Goal: Information Seeking & Learning: Understand process/instructions

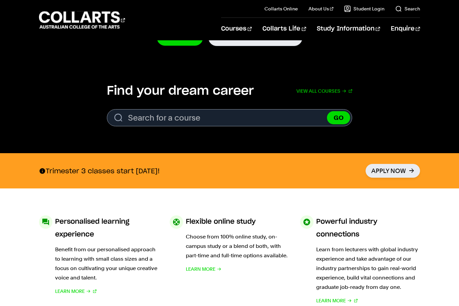
scroll to position [180, 0]
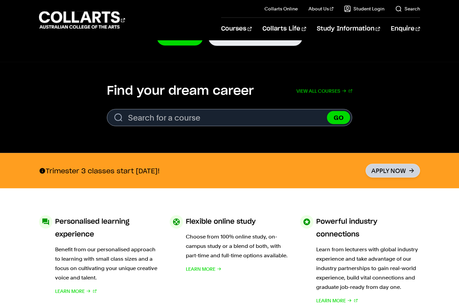
click at [395, 172] on link "Apply Now" at bounding box center [392, 171] width 54 height 14
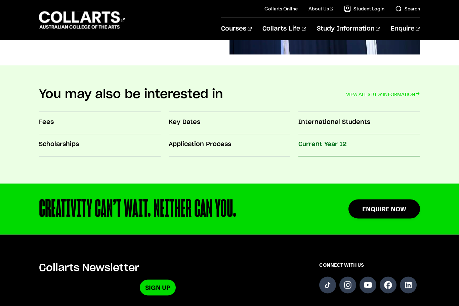
scroll to position [565, 0]
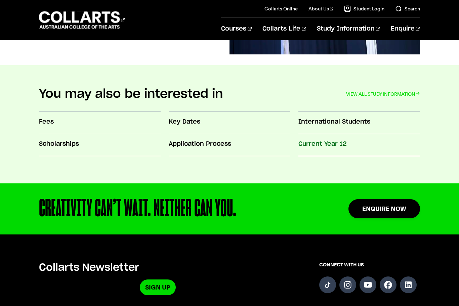
click at [334, 142] on h3 "Current Year 12" at bounding box center [359, 144] width 122 height 9
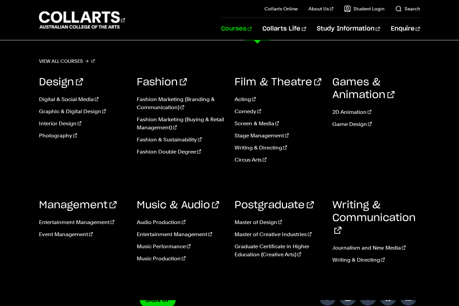
scroll to position [552, 0]
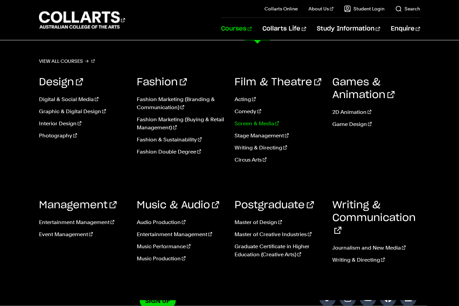
click at [256, 125] on link "Screen & Media" at bounding box center [278, 124] width 88 height 8
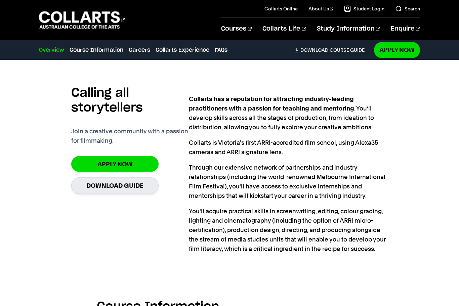
scroll to position [400, 0]
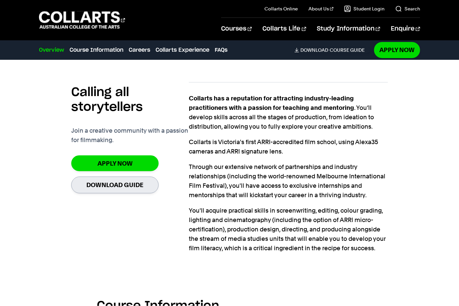
click at [126, 188] on link "Download Guide" at bounding box center [114, 185] width 87 height 16
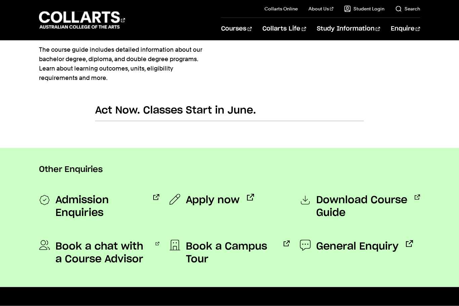
scroll to position [430, 0]
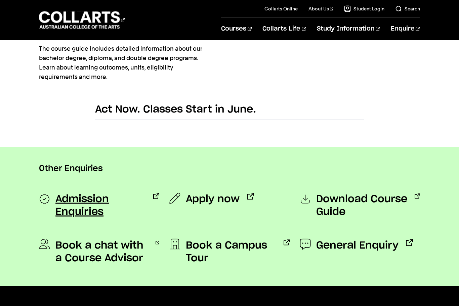
click at [86, 204] on span "Admission Enquiries" at bounding box center [100, 206] width 90 height 26
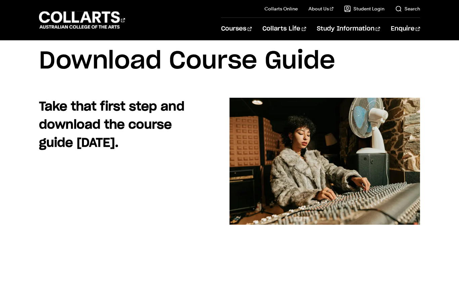
scroll to position [0, 0]
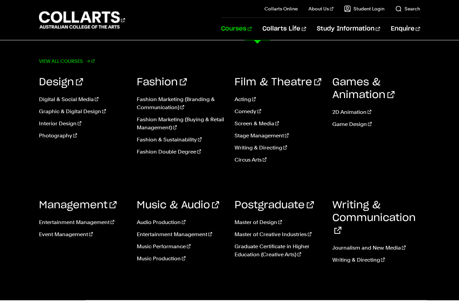
click at [74, 60] on link "View all courses" at bounding box center [67, 60] width 56 height 9
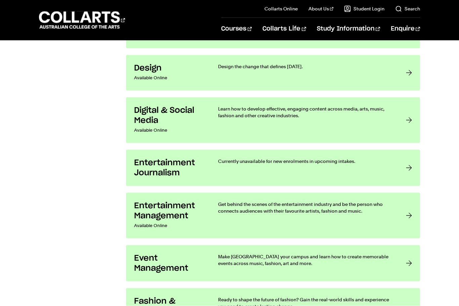
scroll to position [587, 0]
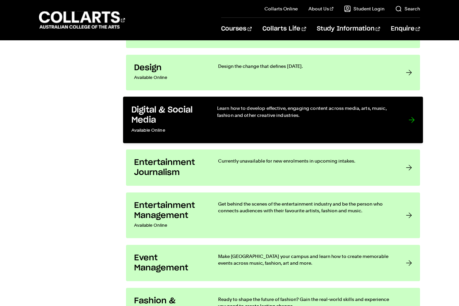
click at [282, 115] on p "Learn how to develop effective, engaging content across media, arts, music, fas…" at bounding box center [306, 112] width 178 height 14
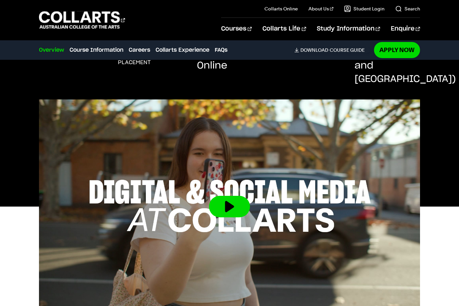
scroll to position [182, 0]
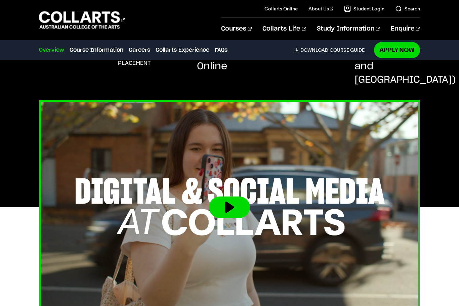
click at [234, 196] on button at bounding box center [229, 206] width 41 height 21
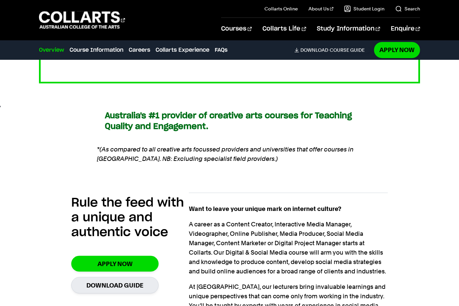
scroll to position [414, 0]
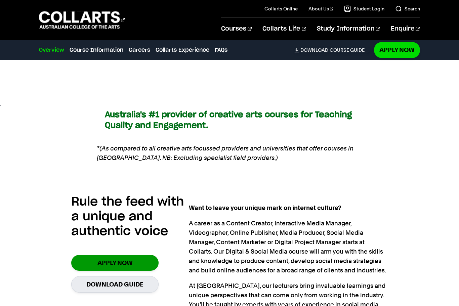
click at [114, 255] on link "Apply Now" at bounding box center [114, 263] width 87 height 16
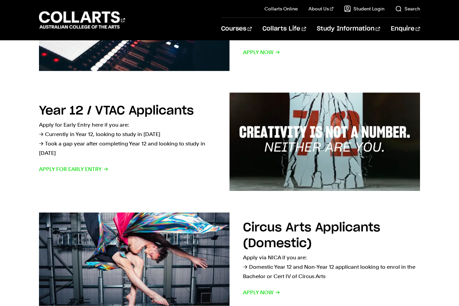
scroll to position [187, 0]
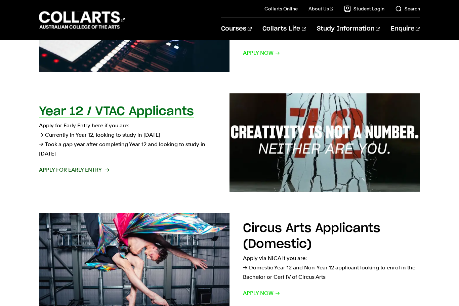
click at [52, 167] on span "Apply for Early Entry" at bounding box center [74, 169] width 70 height 9
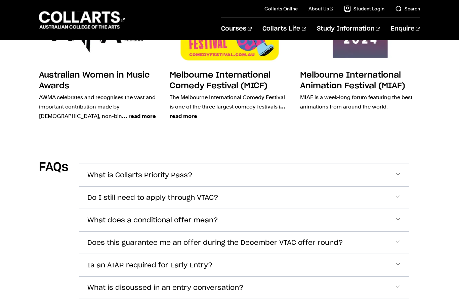
scroll to position [1885, 0]
click at [194, 194] on span "Do I still need to apply through VTAC?" at bounding box center [152, 198] width 131 height 8
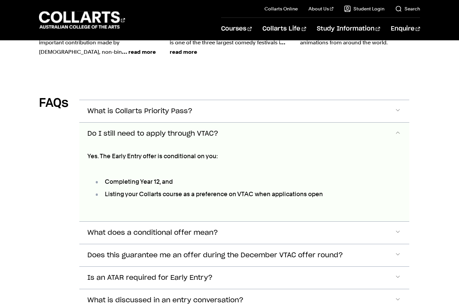
scroll to position [1954, 0]
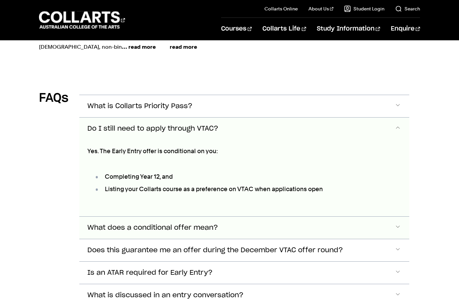
click at [190, 224] on span "What does a conditional offer mean?" at bounding box center [152, 228] width 131 height 8
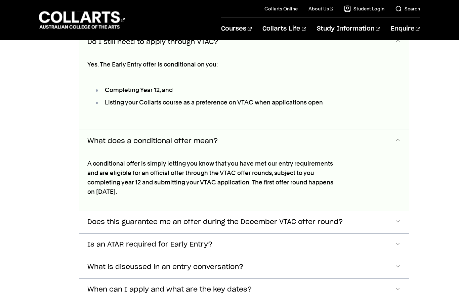
scroll to position [2053, 0]
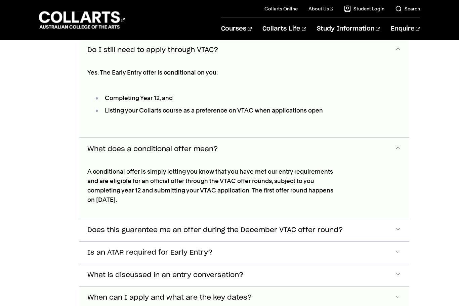
click at [188, 294] on span "When can I apply and what are the key dates?" at bounding box center [169, 298] width 165 height 8
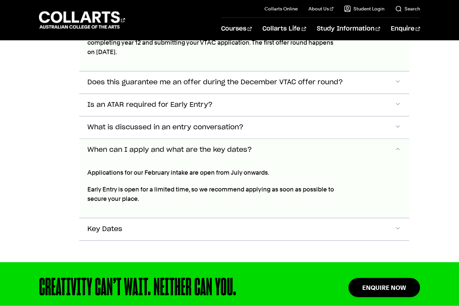
scroll to position [2202, 0]
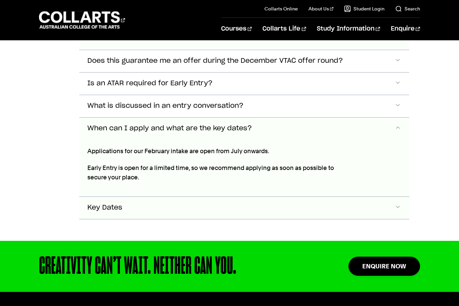
click at [115, 204] on span "Key Dates" at bounding box center [104, 208] width 35 height 8
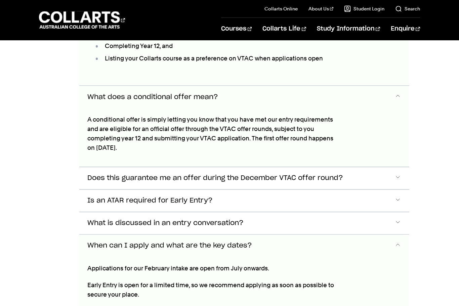
scroll to position [2087, 0]
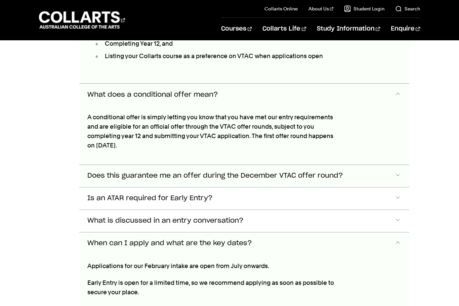
click at [294, 172] on span "Does this guarantee me an offer during the December VTAC offer round?" at bounding box center [215, 176] width 256 height 8
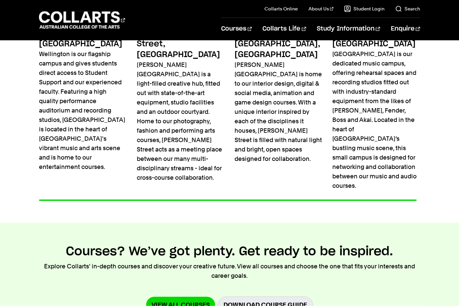
scroll to position [1332, 0]
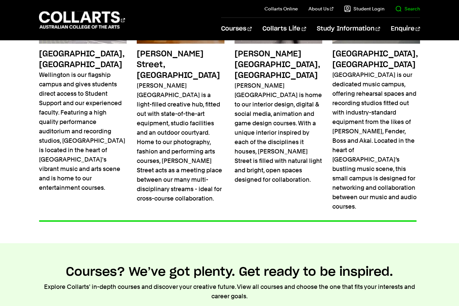
click at [411, 11] on link "Search" at bounding box center [407, 8] width 25 height 7
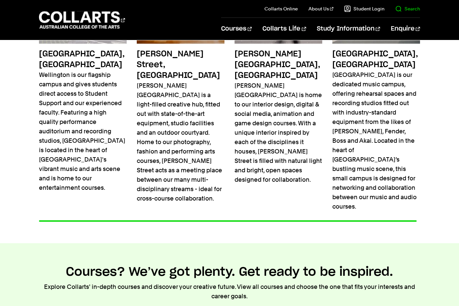
scroll to position [0, 0]
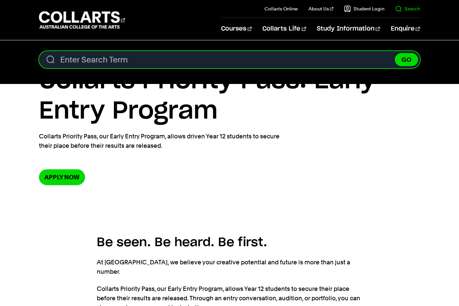
type input "c"
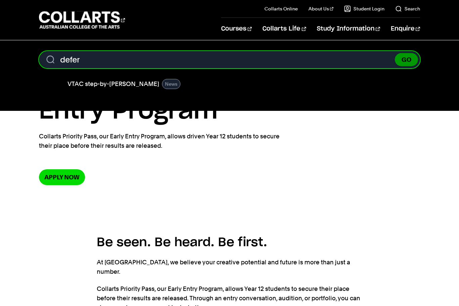
type input "defer"
click at [410, 59] on button "GO" at bounding box center [406, 59] width 23 height 13
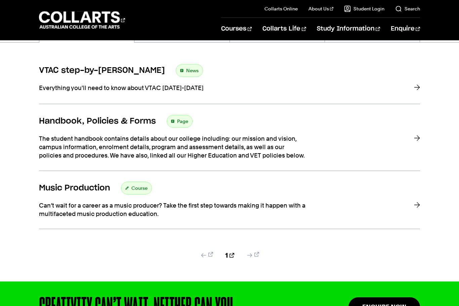
scroll to position [106, 0]
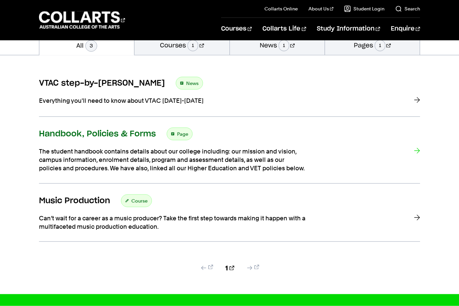
click at [131, 135] on h3 "Handbook, Policies & Forms" at bounding box center [97, 134] width 117 height 10
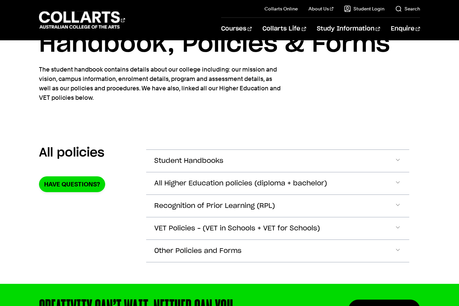
scroll to position [40, 0]
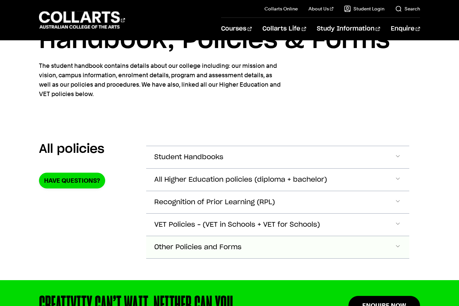
click at [220, 250] on span "Other Policies and Forms" at bounding box center [197, 248] width 87 height 8
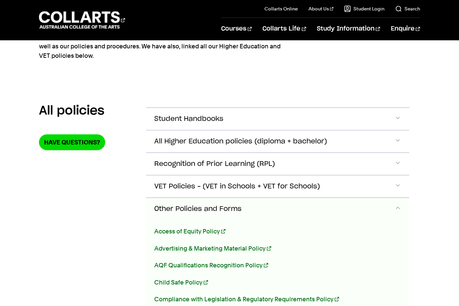
scroll to position [74, 0]
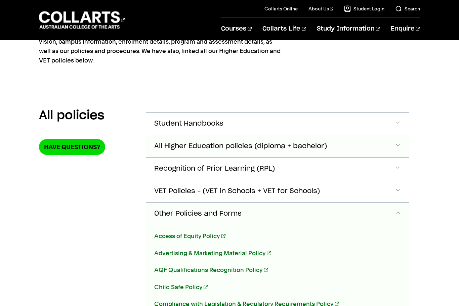
click at [303, 148] on span "All Higher Education policies (diploma + bachelor)" at bounding box center [240, 146] width 173 height 8
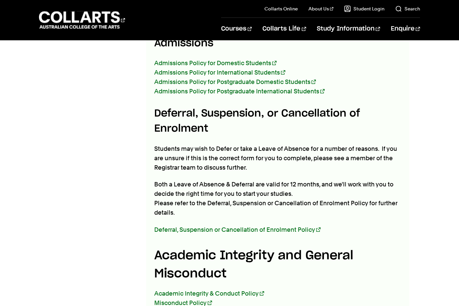
scroll to position [521, 0]
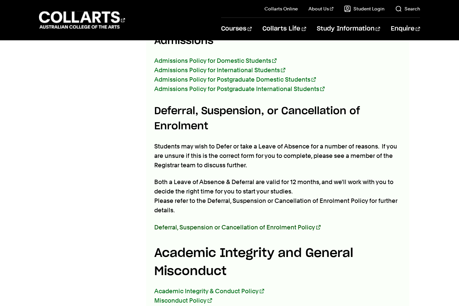
click at [253, 224] on link "Deferral, Suspension or Cancellation of Enrolment Policy" at bounding box center [237, 227] width 166 height 7
